Goal: Transaction & Acquisition: Purchase product/service

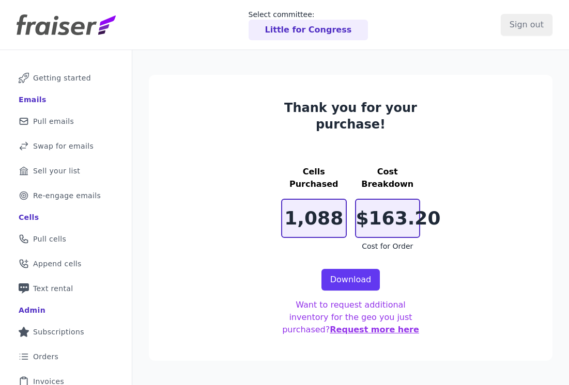
click at [312, 29] on p "Little for Congress" at bounding box center [308, 30] width 87 height 12
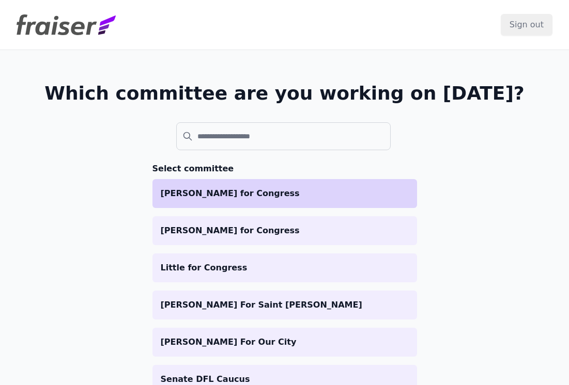
click at [191, 201] on li "[PERSON_NAME] for Congress" at bounding box center [284, 193] width 264 height 29
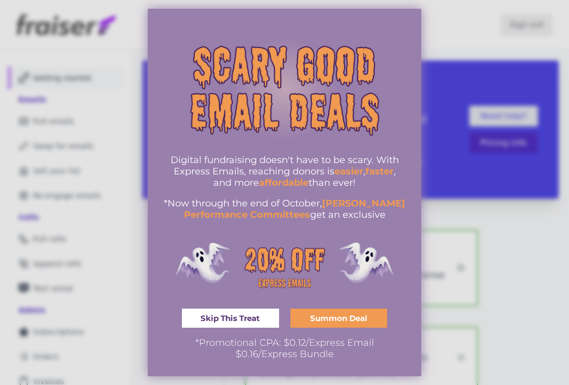
click at [483, 230] on div at bounding box center [284, 192] width 569 height 385
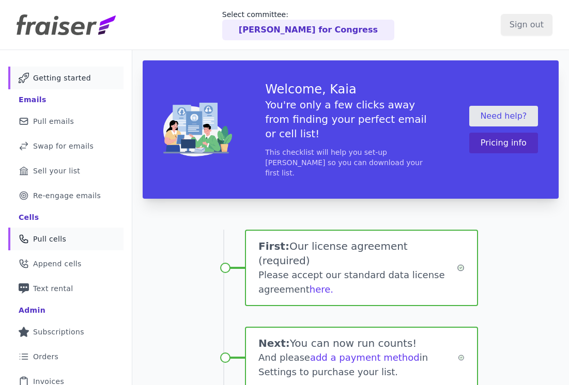
click at [38, 245] on link "Phone Icon Outline of a phone Pull cells" at bounding box center [65, 239] width 115 height 23
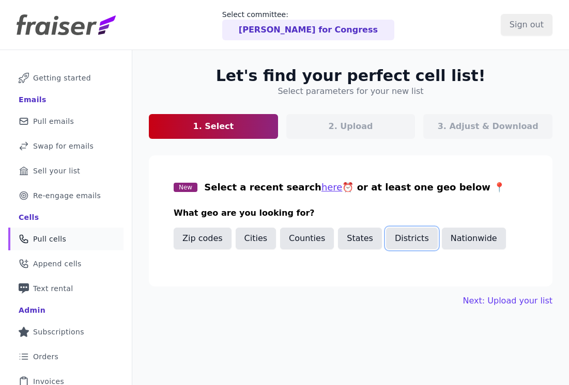
click at [399, 236] on button "Districts" at bounding box center [412, 239] width 52 height 22
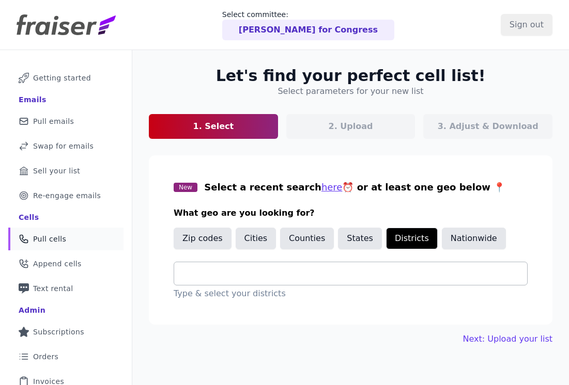
click at [367, 280] on div at bounding box center [354, 273] width 345 height 23
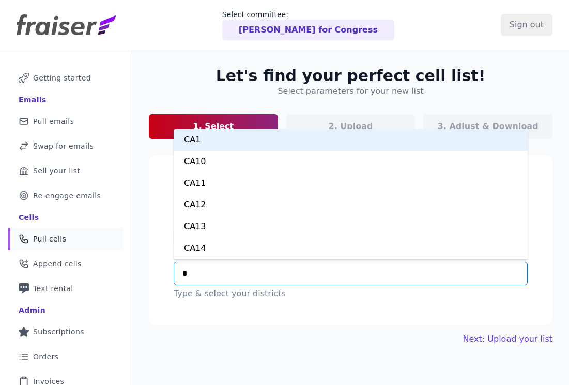
type input "**"
click at [324, 143] on div "CT1" at bounding box center [351, 140] width 354 height 22
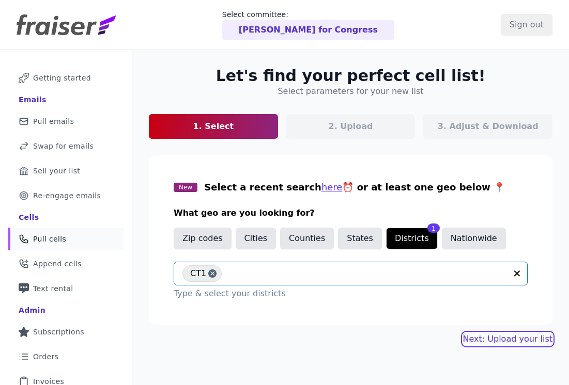
click at [500, 339] on link "Next: Upload your list" at bounding box center [507, 339] width 89 height 12
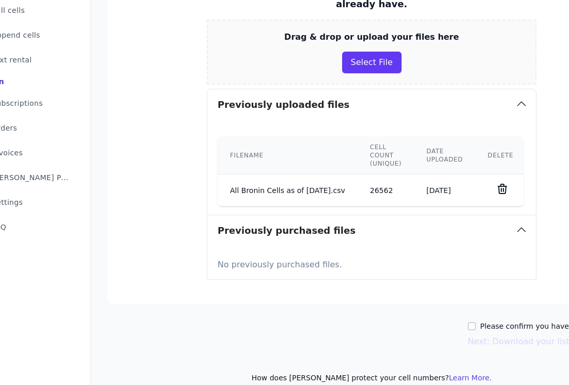
scroll to position [229, 117]
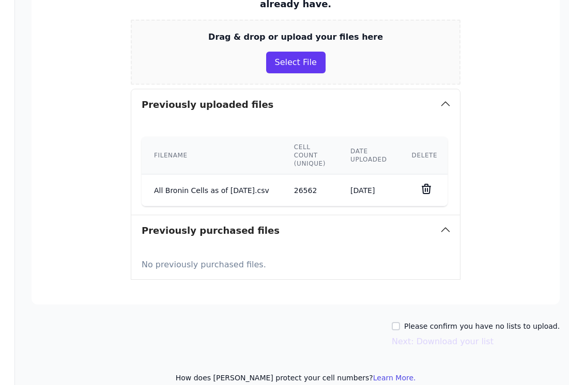
click at [433, 321] on label "Please confirm you have no lists to upload." at bounding box center [481, 326] width 155 height 10
click at [400, 322] on input "Please confirm you have no lists to upload." at bounding box center [396, 326] width 8 height 8
checkbox input "true"
click at [437, 336] on button "Next: Download your list" at bounding box center [443, 342] width 102 height 12
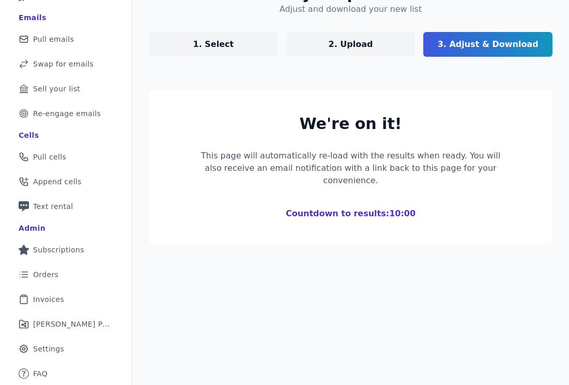
scroll to position [82, 0]
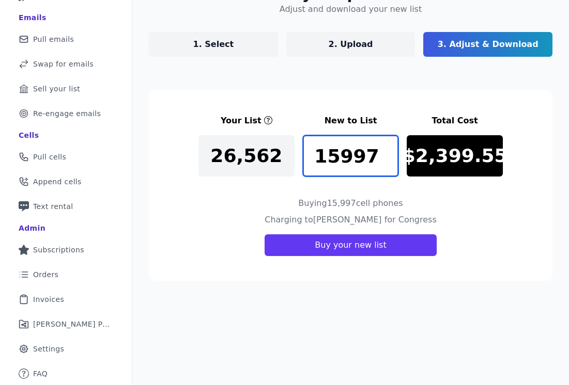
drag, startPoint x: 372, startPoint y: 161, endPoint x: 313, endPoint y: 161, distance: 59.4
click at [313, 161] on input "15997" at bounding box center [351, 155] width 96 height 41
type input "5000"
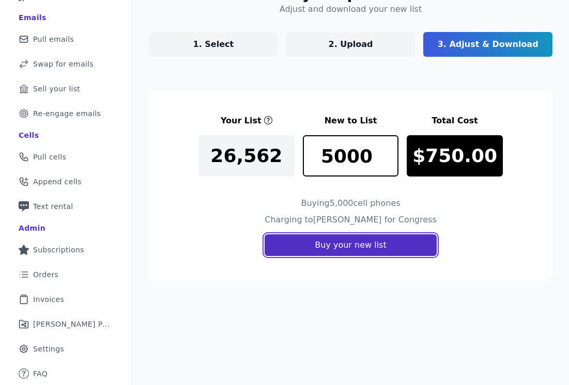
click at [371, 244] on button "Buy your new list" at bounding box center [349, 245] width 171 height 22
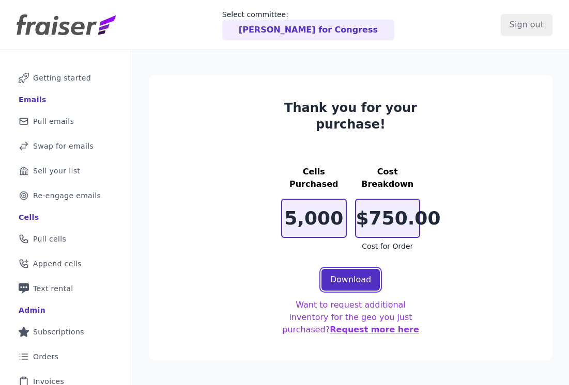
click at [347, 275] on link "Download" at bounding box center [350, 280] width 59 height 22
